Goal: Book appointment/travel/reservation

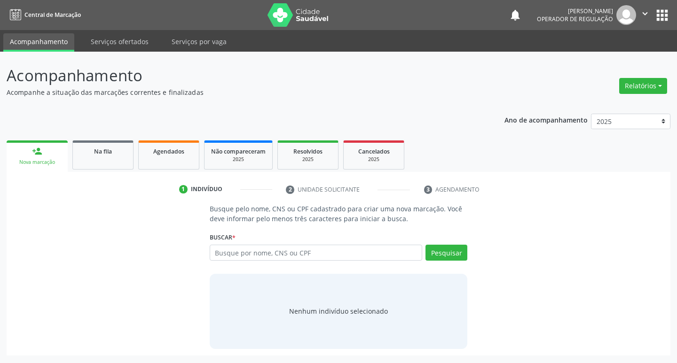
click at [241, 258] on input "text" at bounding box center [316, 253] width 213 height 16
type input "703602059557333"
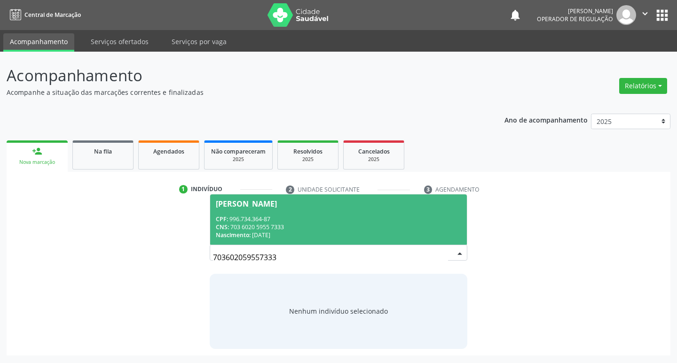
click at [417, 224] on div "CNS: 703 6020 5955 7333" at bounding box center [339, 227] width 246 height 8
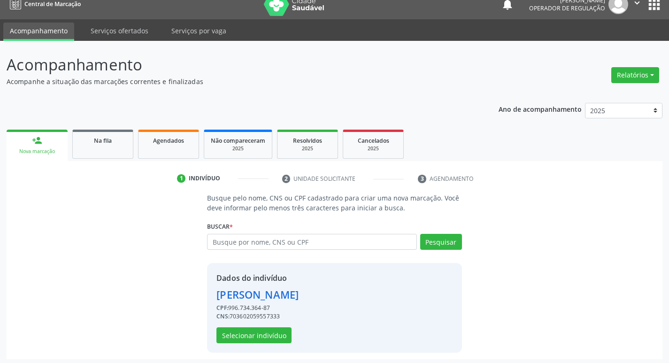
scroll to position [14, 0]
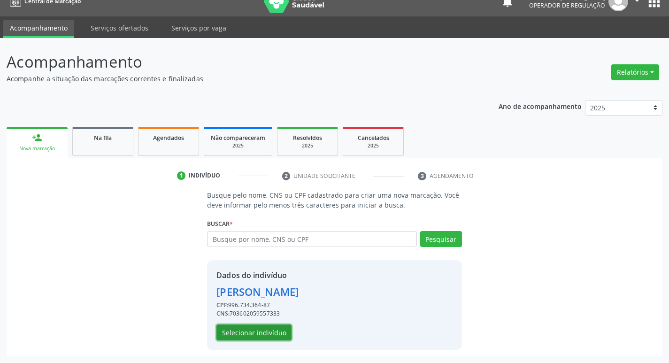
click at [236, 335] on button "Selecionar indivíduo" at bounding box center [254, 333] width 75 height 16
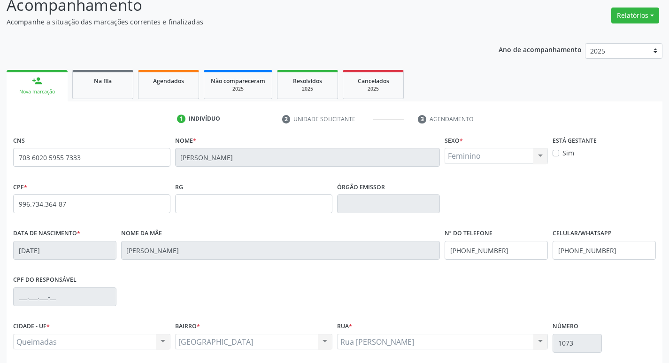
scroll to position [146, 0]
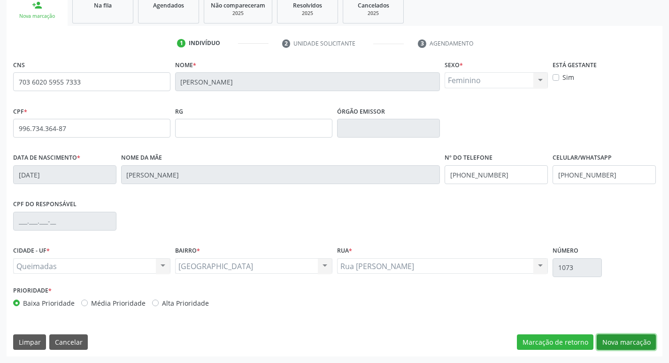
drag, startPoint x: 607, startPoint y: 338, endPoint x: 443, endPoint y: 321, distance: 164.8
click at [607, 338] on button "Nova marcação" at bounding box center [626, 343] width 59 height 16
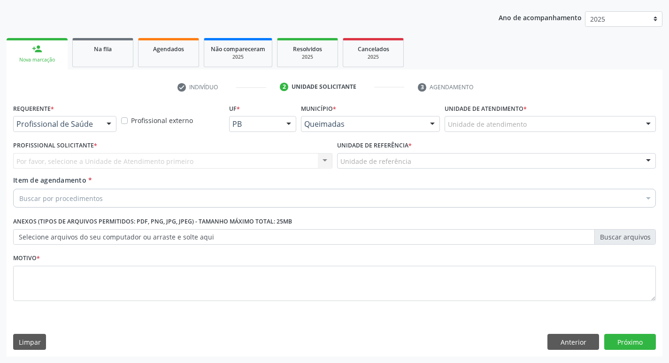
scroll to position [102, 0]
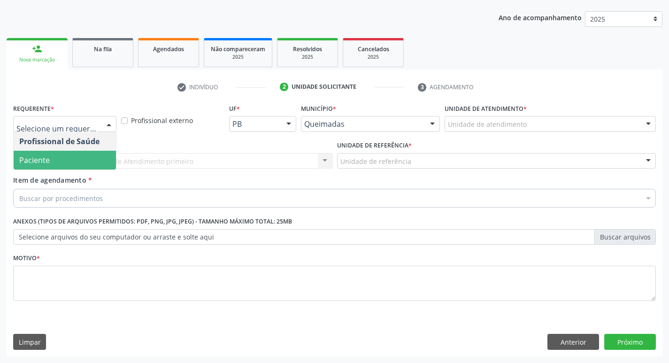
click at [75, 161] on span "Paciente" at bounding box center [65, 160] width 102 height 19
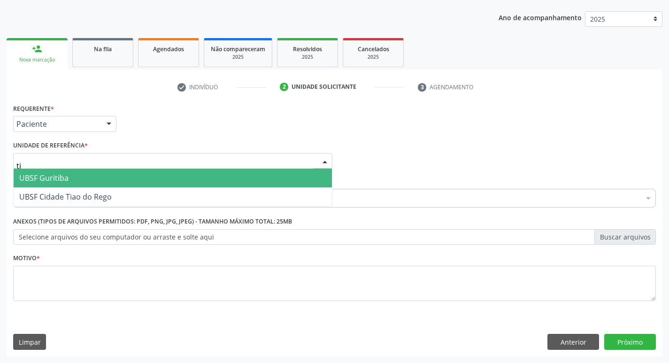
type input "tia"
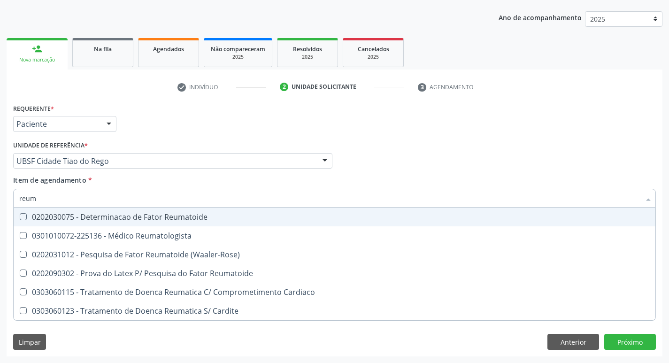
type input "reuma"
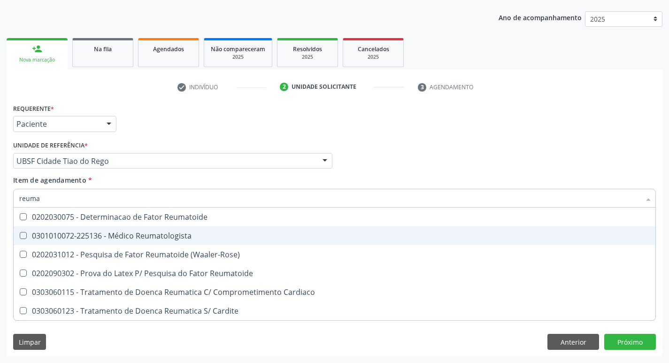
click at [87, 233] on div "0301010072-225136 - Médico Reumatologista" at bounding box center [334, 236] width 631 height 8
checkbox Reumatologista "true"
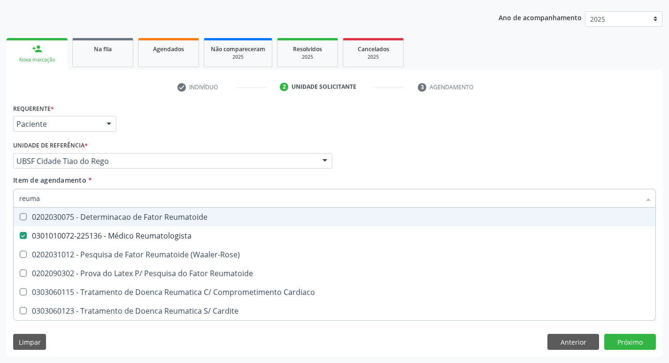
click at [186, 149] on div "Unidade de referência * UBSF Cidade Tiao do Rego UBSF Ligeiro II UBSF Saulo Lea…" at bounding box center [172, 154] width 319 height 30
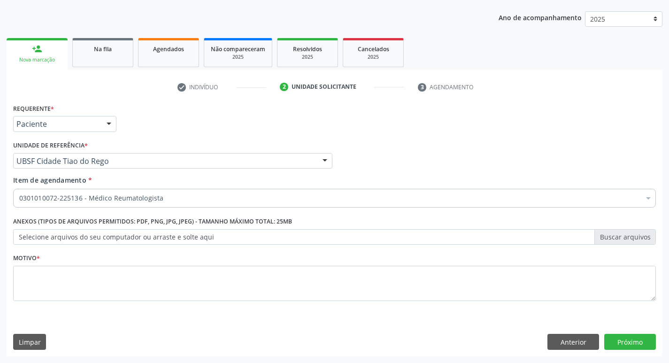
click at [70, 303] on fieldset "Motivo *" at bounding box center [334, 279] width 643 height 56
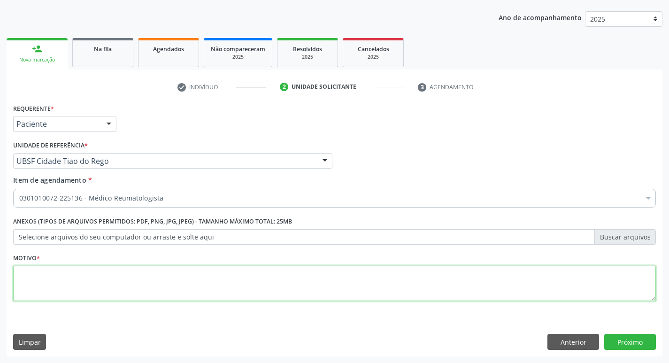
click at [82, 286] on textarea at bounding box center [334, 284] width 643 height 36
type textarea "retorno."
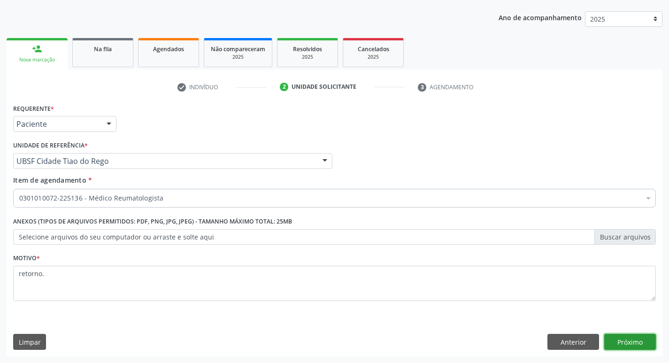
click at [624, 345] on button "Próximo" at bounding box center [631, 342] width 52 height 16
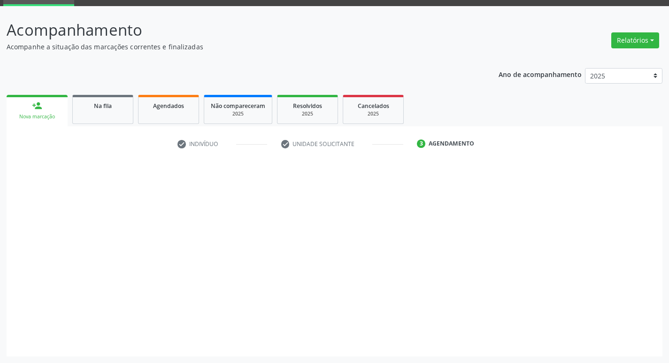
scroll to position [46, 0]
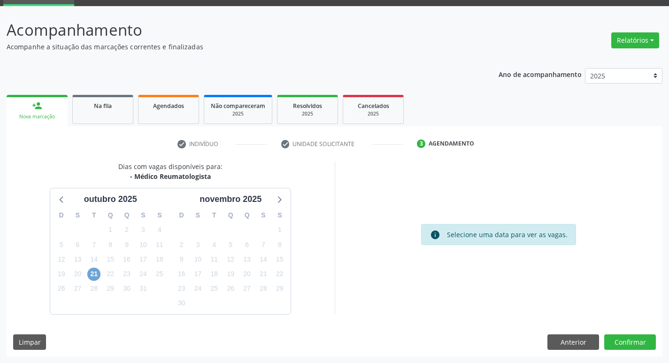
click at [92, 275] on span "21" at bounding box center [93, 274] width 13 height 13
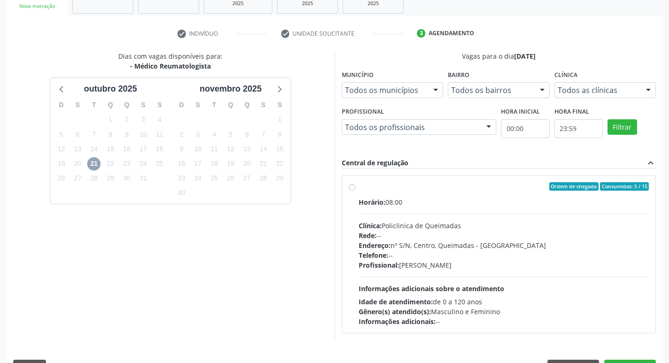
scroll to position [181, 0]
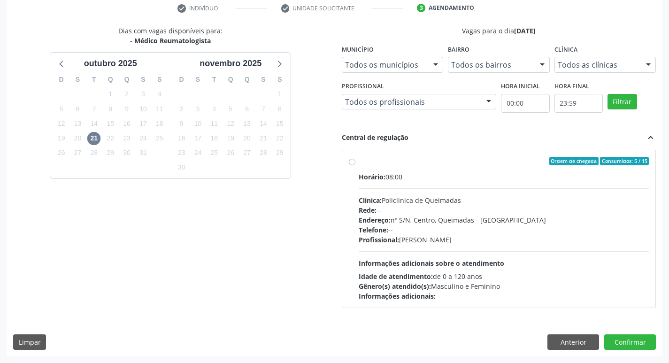
click at [434, 163] on div "Ordem de chegada Consumidos: 5 / 15" at bounding box center [504, 161] width 291 height 8
click at [356, 163] on input "Ordem de chegada Consumidos: 5 / 15 Horário: 08:00 Clínica: Policlinica de Quei…" at bounding box center [352, 161] width 7 height 8
radio input "true"
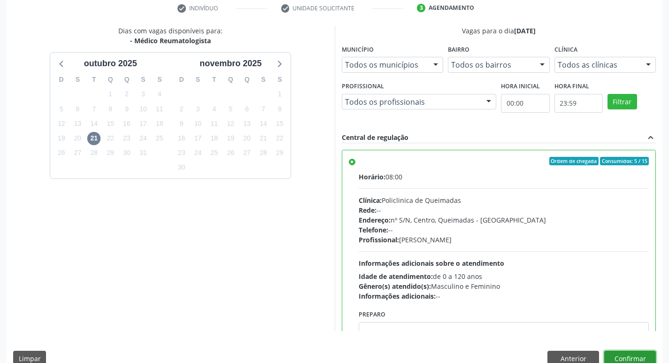
click at [619, 358] on button "Confirmar" at bounding box center [631, 359] width 52 height 16
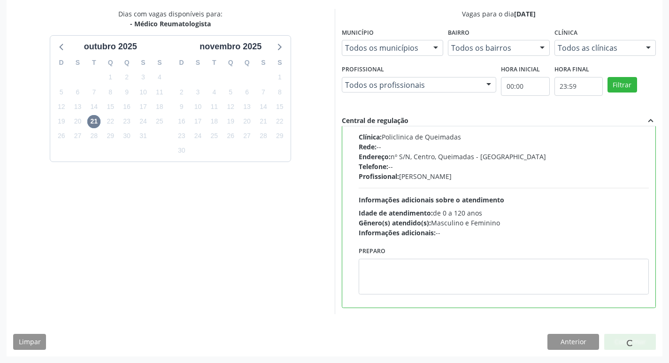
scroll to position [0, 0]
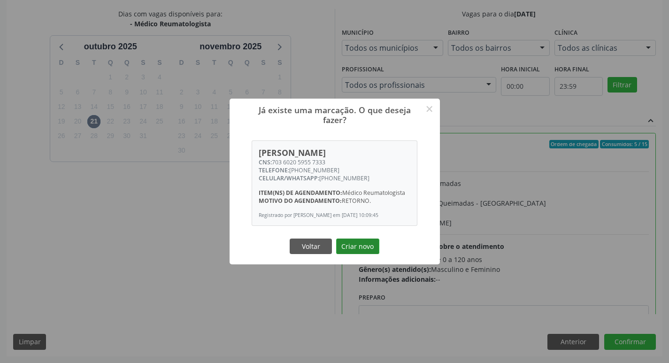
click at [352, 248] on button "Criar novo" at bounding box center [357, 247] width 43 height 16
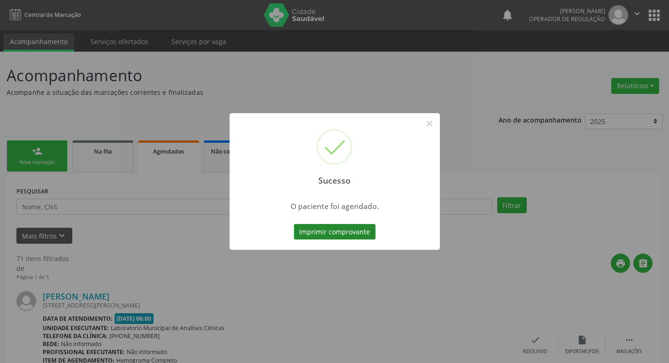
click at [307, 230] on button "Imprimir comprovante" at bounding box center [335, 232] width 82 height 16
